Goal: Transaction & Acquisition: Purchase product/service

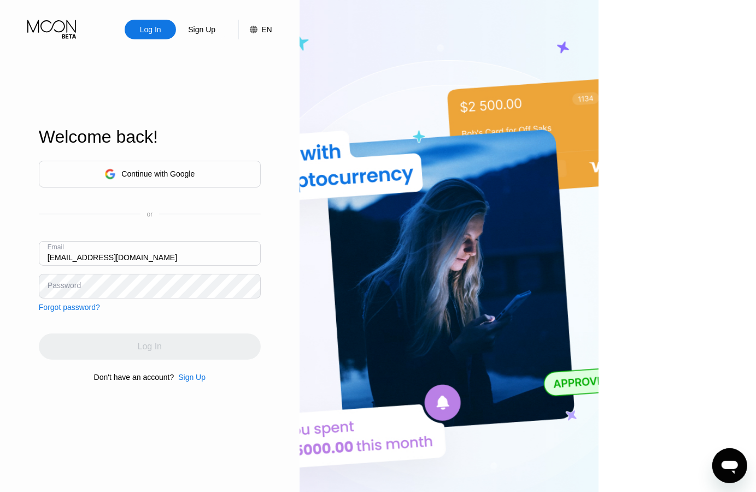
type input "[EMAIL_ADDRESS][DOMAIN_NAME]"
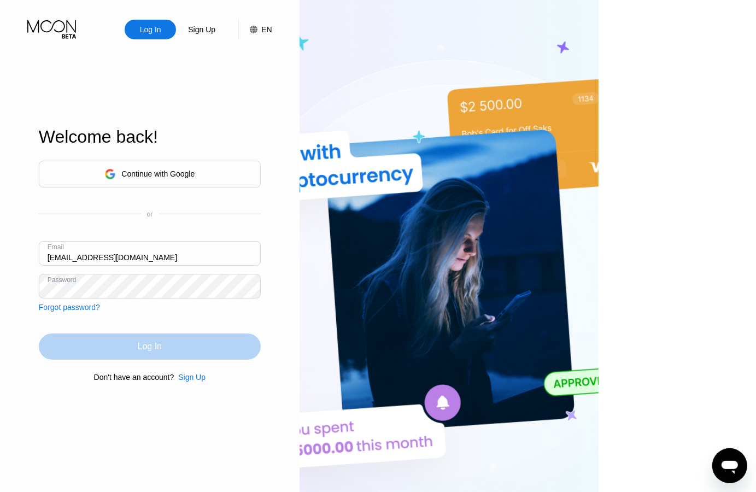
click at [171, 345] on div "Log In" at bounding box center [150, 347] width 222 height 26
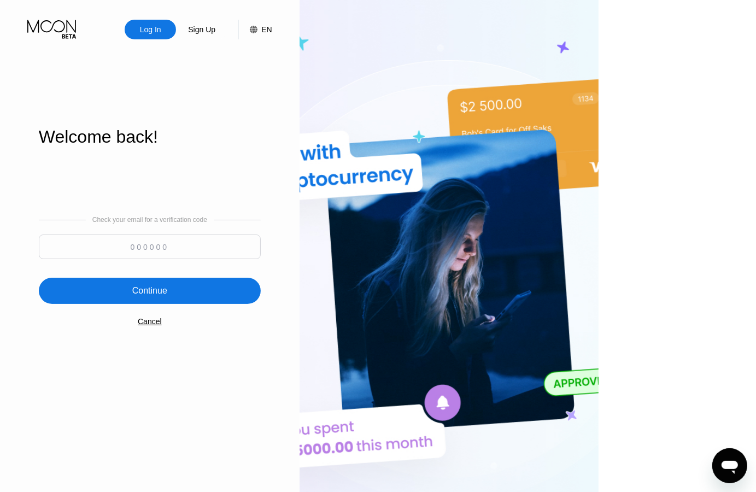
click at [206, 250] on input at bounding box center [150, 247] width 222 height 25
type input "599351"
click at [167, 286] on div "Continue" at bounding box center [149, 290] width 35 height 11
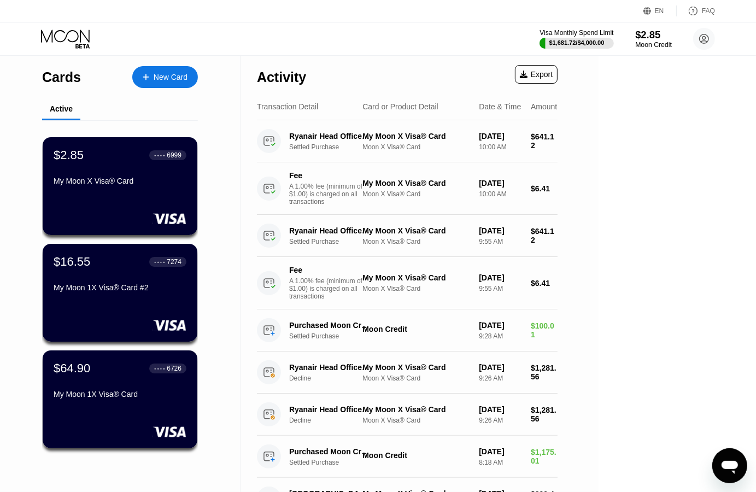
click at [652, 40] on div "$2.85" at bounding box center [653, 34] width 37 height 11
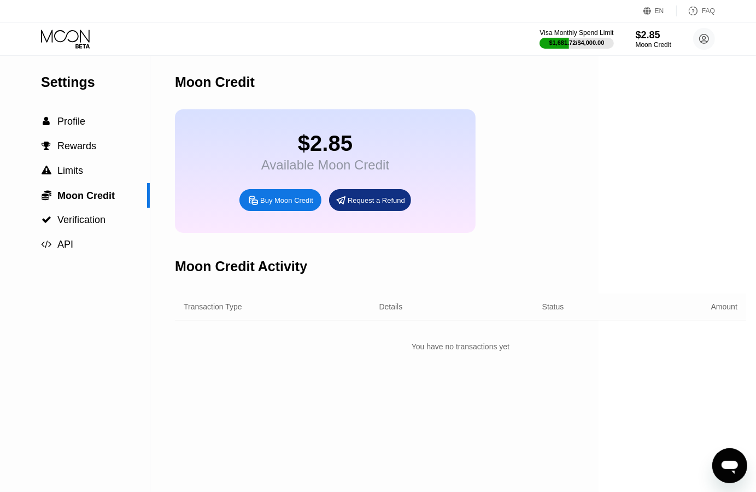
click at [299, 205] on div "Buy Moon Credit" at bounding box center [286, 200] width 53 height 9
type input "0"
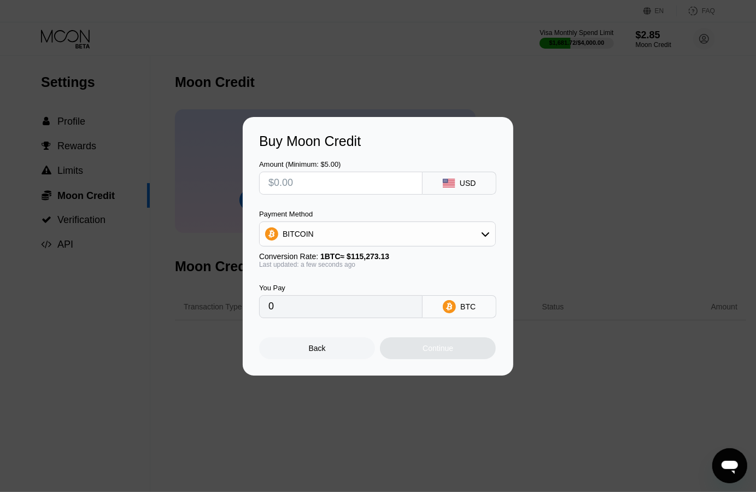
click at [385, 183] on input "text" at bounding box center [340, 183] width 145 height 22
type input "$275"
type input "0.00238564"
drag, startPoint x: 327, startPoint y: 183, endPoint x: 220, endPoint y: 170, distance: 108.0
click at [268, 172] on input "$275" at bounding box center [340, 183] width 145 height 22
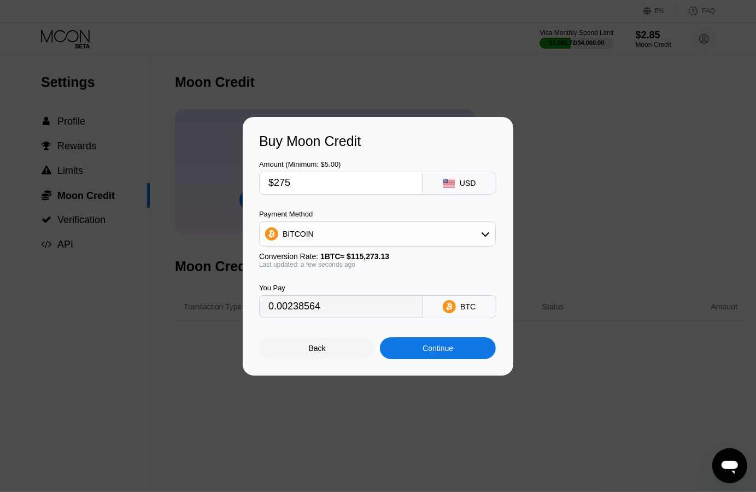
type input "$3"
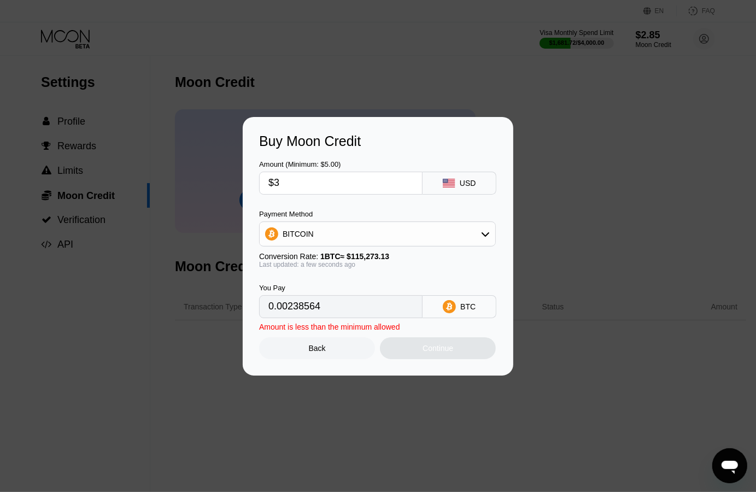
type input "0.00002603"
type input "$300"
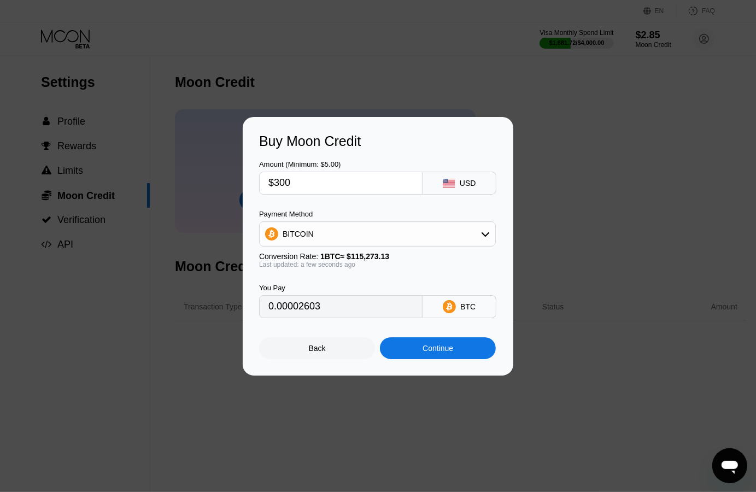
type input "0.00260252"
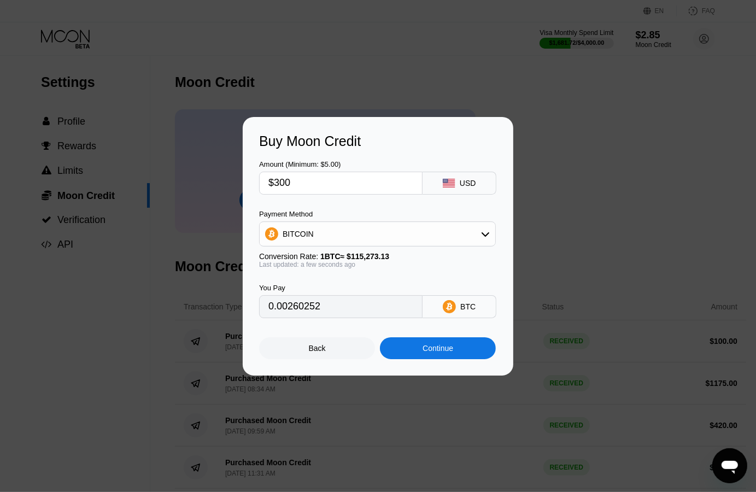
type input "$300"
click at [465, 236] on div "BITCOIN" at bounding box center [378, 234] width 236 height 22
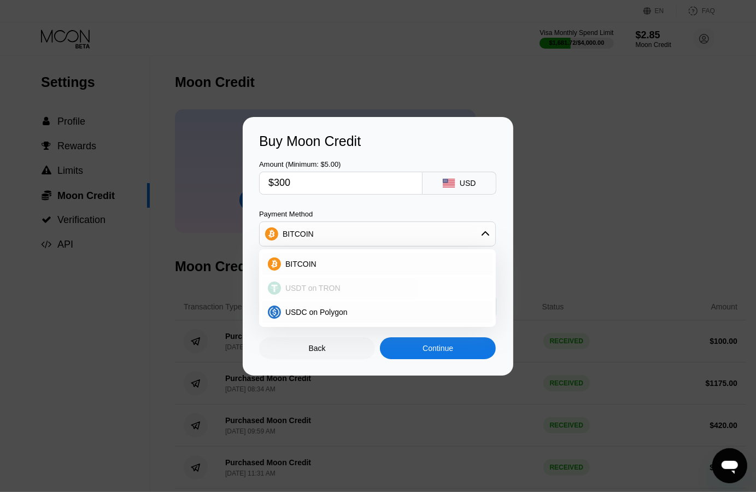
click at [360, 287] on div "USDT on TRON" at bounding box center [384, 288] width 206 height 9
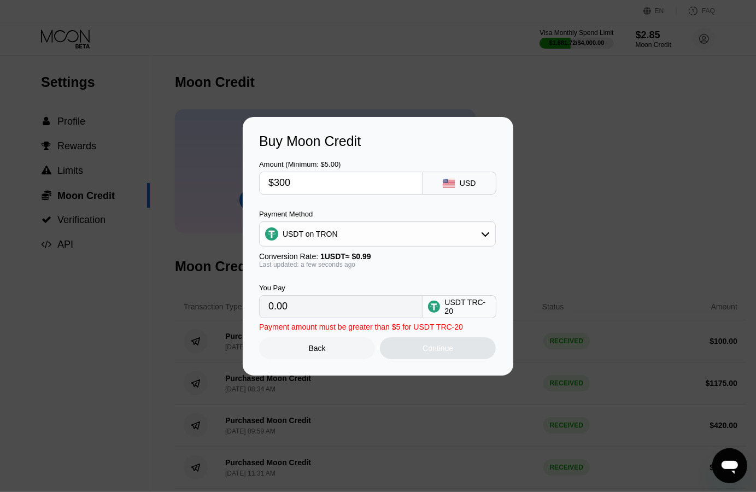
type input "303.03"
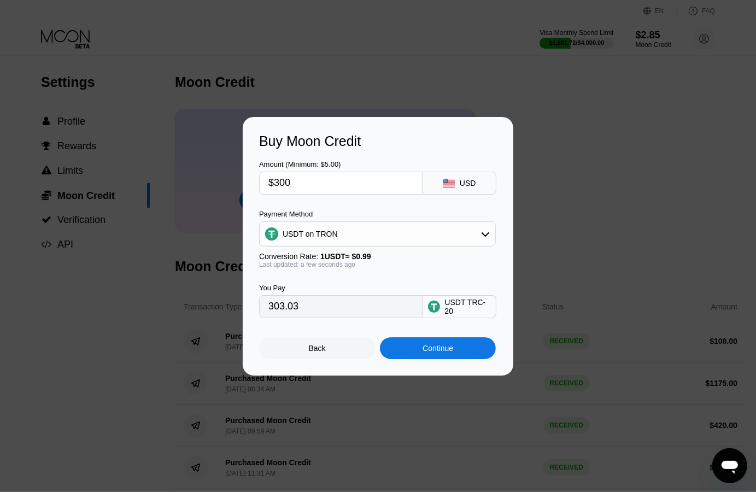
click at [334, 171] on div "Amount (Minimum: $5.00) $300" at bounding box center [340, 177] width 163 height 34
click at [331, 178] on input "$300" at bounding box center [340, 183] width 145 height 22
type input "$305"
type input "308.08"
type input "$305"
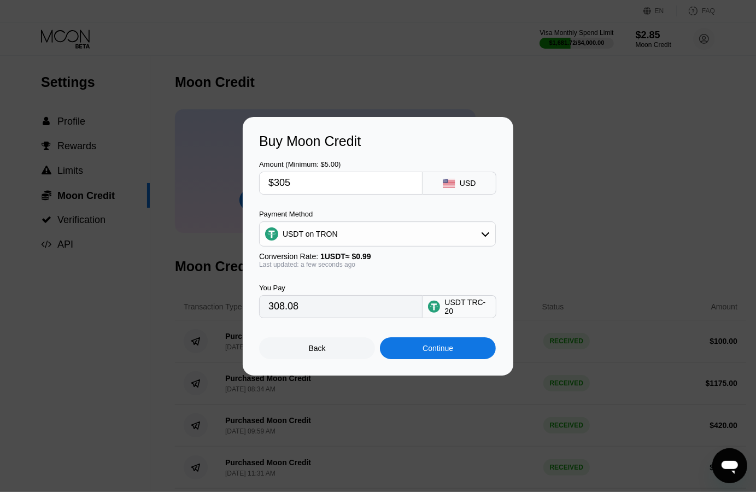
click at [434, 353] on div "Continue" at bounding box center [438, 348] width 31 height 9
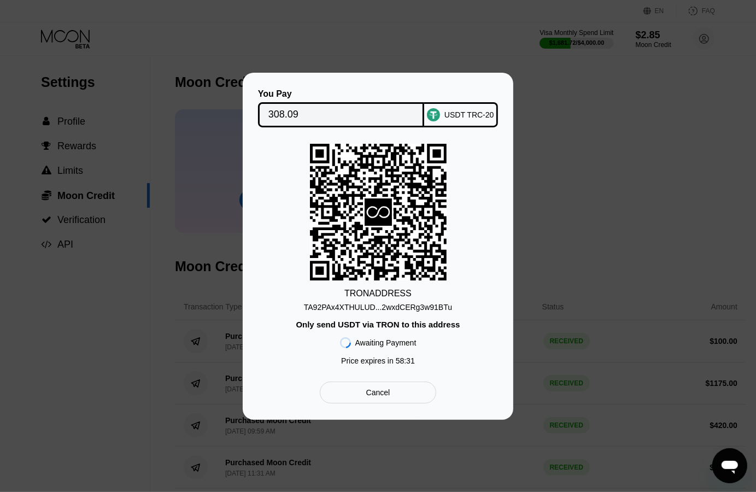
click at [317, 113] on input "308.09" at bounding box center [341, 115] width 146 height 22
click at [394, 307] on div "TA92PAx4XTHULUD...2wxdCERg3w91BTu" at bounding box center [378, 307] width 148 height 9
click at [614, 148] on div "You Pay 308.09 USDT TRC-20 TRON ADDRESS TA92PAx4XTHULUD...2wxdCERg3w91BTu Only …" at bounding box center [378, 246] width 756 height 347
